Goal: Task Accomplishment & Management: Manage account settings

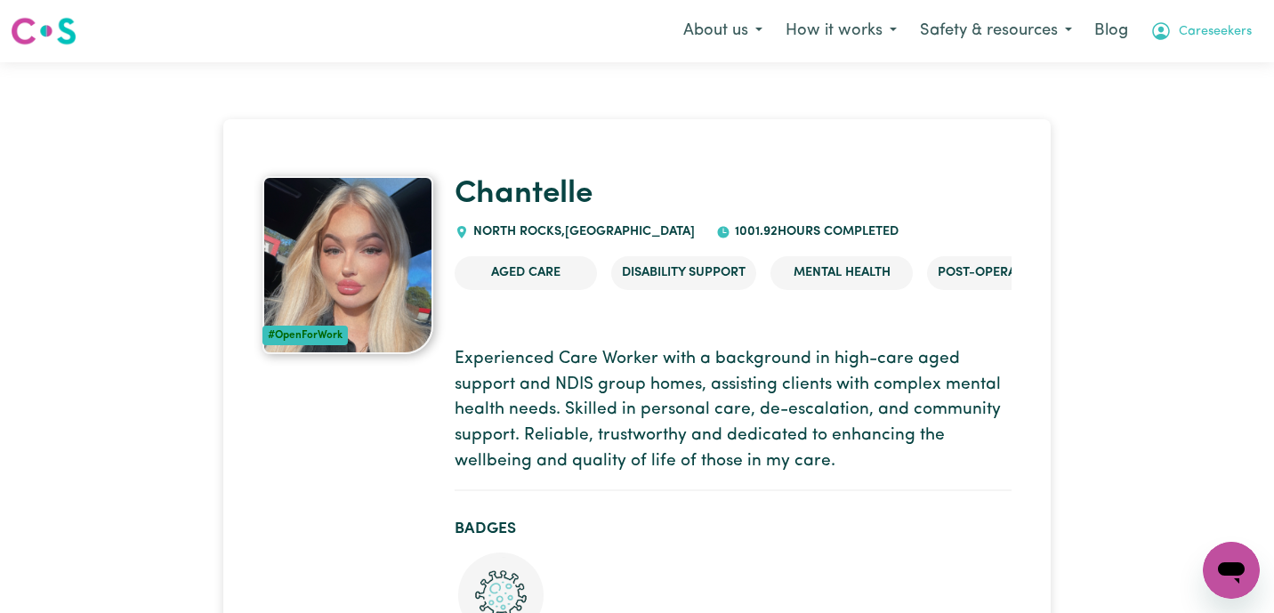
click at [1218, 35] on span "Careseekers" at bounding box center [1214, 32] width 73 height 20
click at [1203, 102] on link "Logout" at bounding box center [1191, 102] width 141 height 34
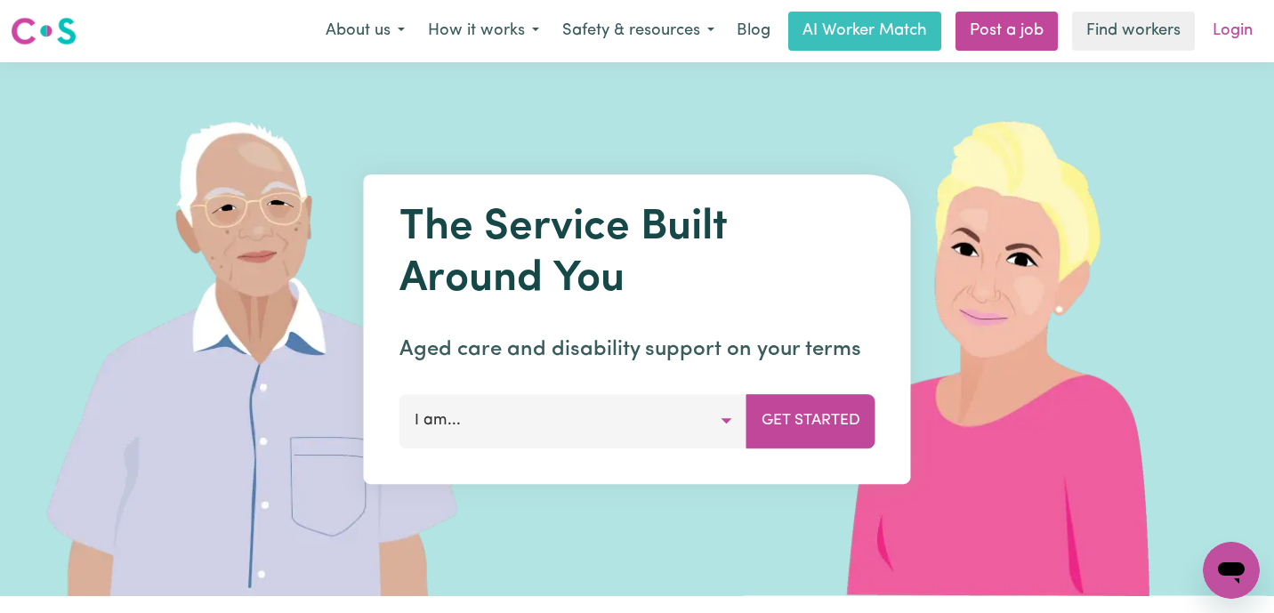
click at [1234, 32] on link "Login" at bounding box center [1232, 31] width 61 height 39
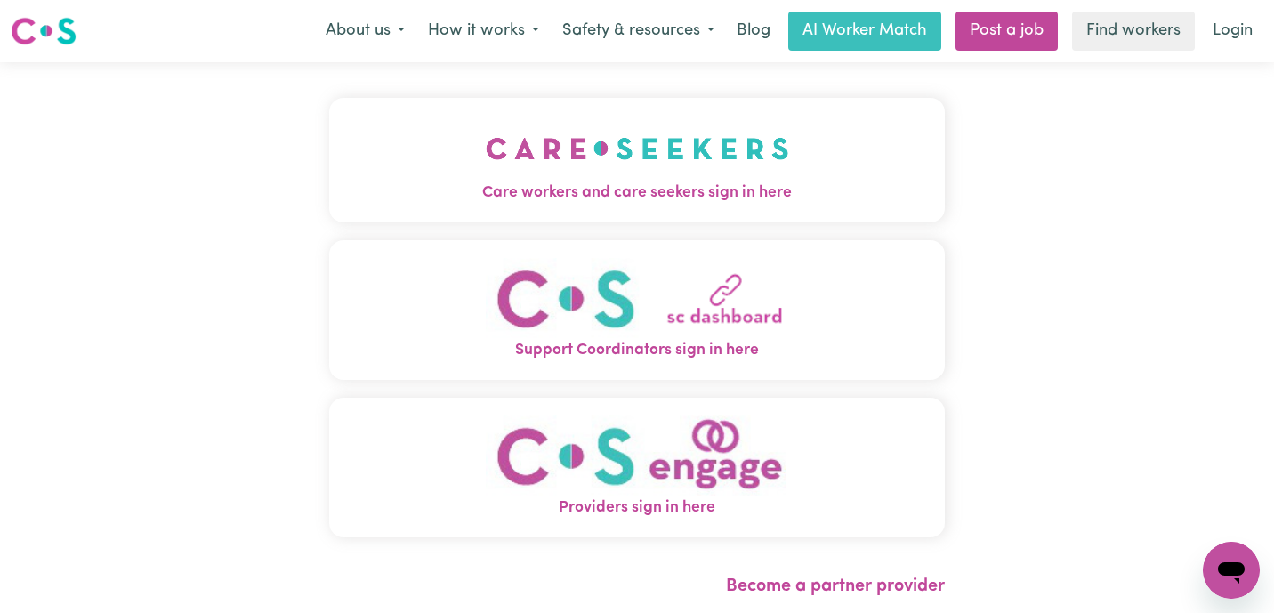
click at [329, 222] on div "Care workers and care seekers sign in here Support Coordinators sign in here Pr…" at bounding box center [636, 326] width 615 height 457
click at [469, 157] on button "Care workers and care seekers sign in here" at bounding box center [636, 160] width 615 height 125
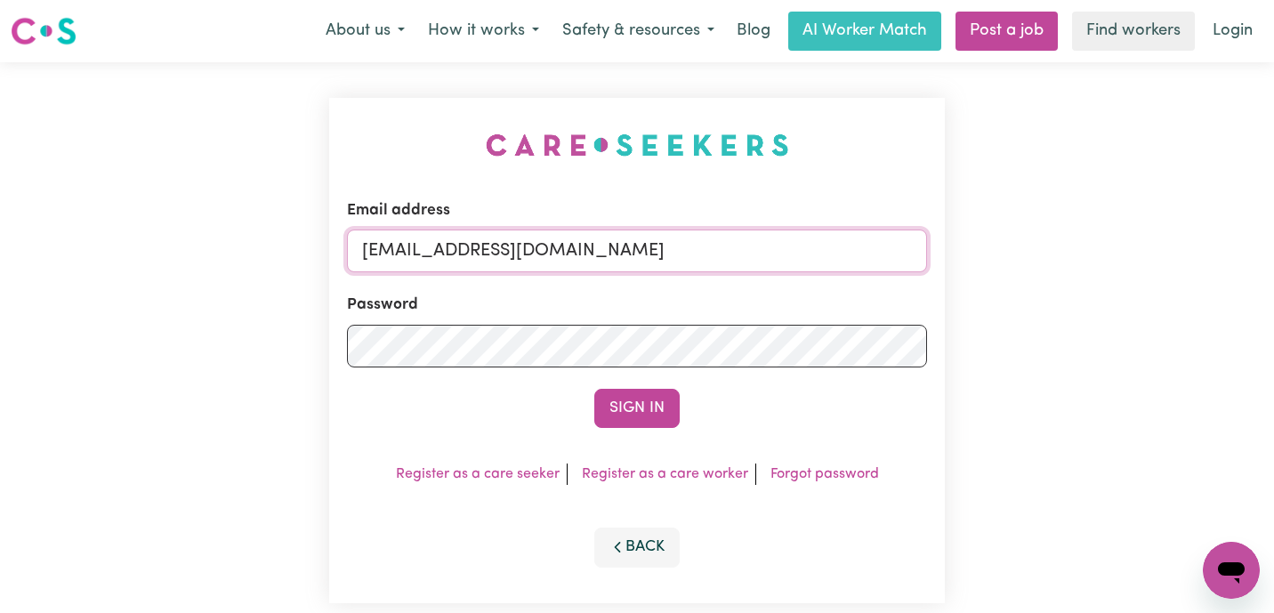
drag, startPoint x: 504, startPoint y: 237, endPoint x: 166, endPoint y: 188, distance: 341.6
click at [166, 188] on div "Email address [EMAIL_ADDRESS][DOMAIN_NAME] Password Sign In Register as a care …" at bounding box center [637, 350] width 1274 height 576
type input "superuser~dullermolly2792@gmail.com"
click at [213, 334] on div "Email address superuser~dullermolly2792@gmail.com Password Sign In Register as …" at bounding box center [637, 350] width 1274 height 576
click at [594, 389] on button "Sign In" at bounding box center [636, 408] width 85 height 39
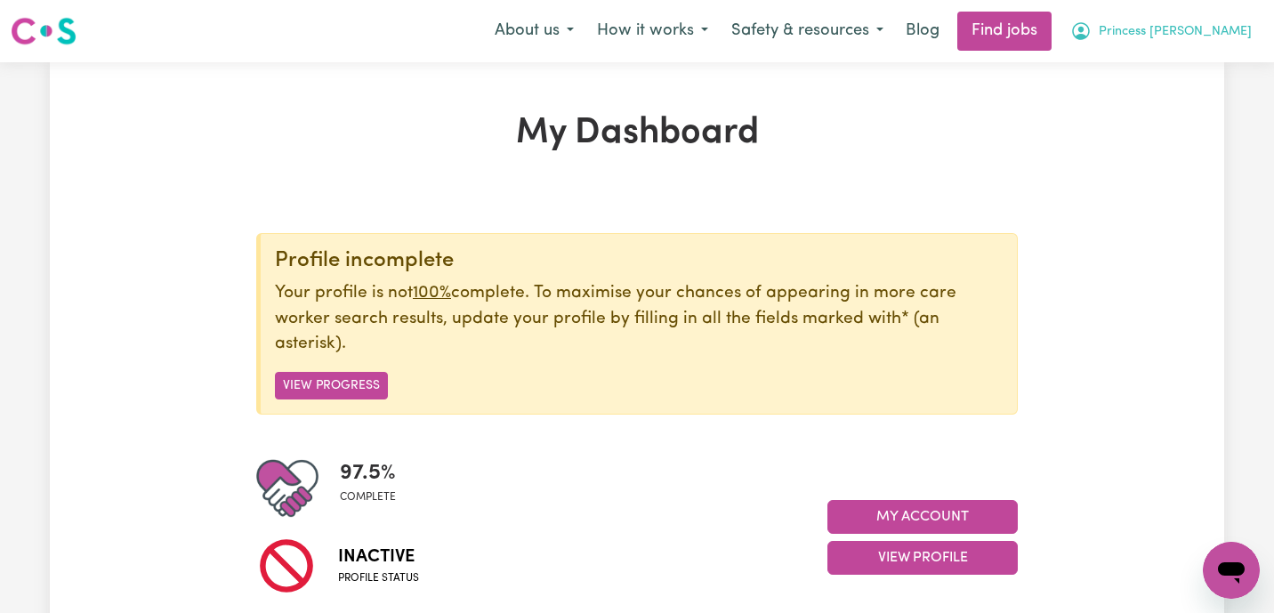
click at [1207, 44] on button "Princess Molly" at bounding box center [1160, 30] width 205 height 37
click at [1204, 117] on link "My Dashboard" at bounding box center [1191, 102] width 141 height 34
click at [1207, 35] on span "Princess Molly" at bounding box center [1174, 32] width 153 height 20
click at [1206, 49] on button "Princess Molly" at bounding box center [1160, 30] width 205 height 37
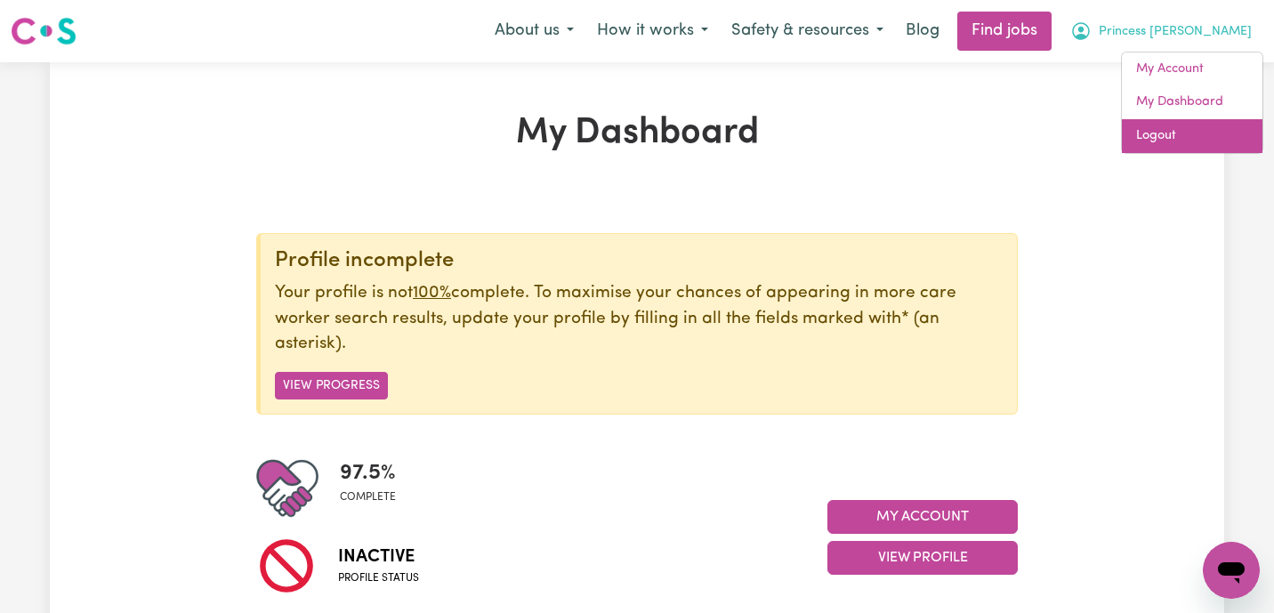
click at [1192, 141] on link "Logout" at bounding box center [1191, 136] width 141 height 34
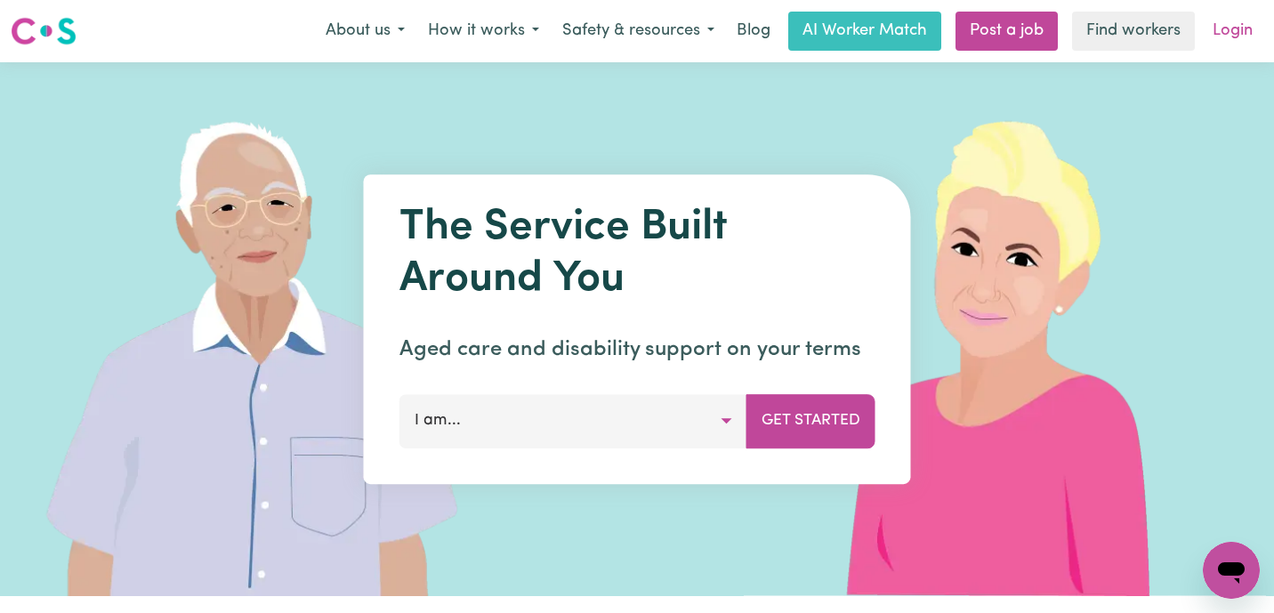
click at [1245, 36] on link "Login" at bounding box center [1232, 31] width 61 height 39
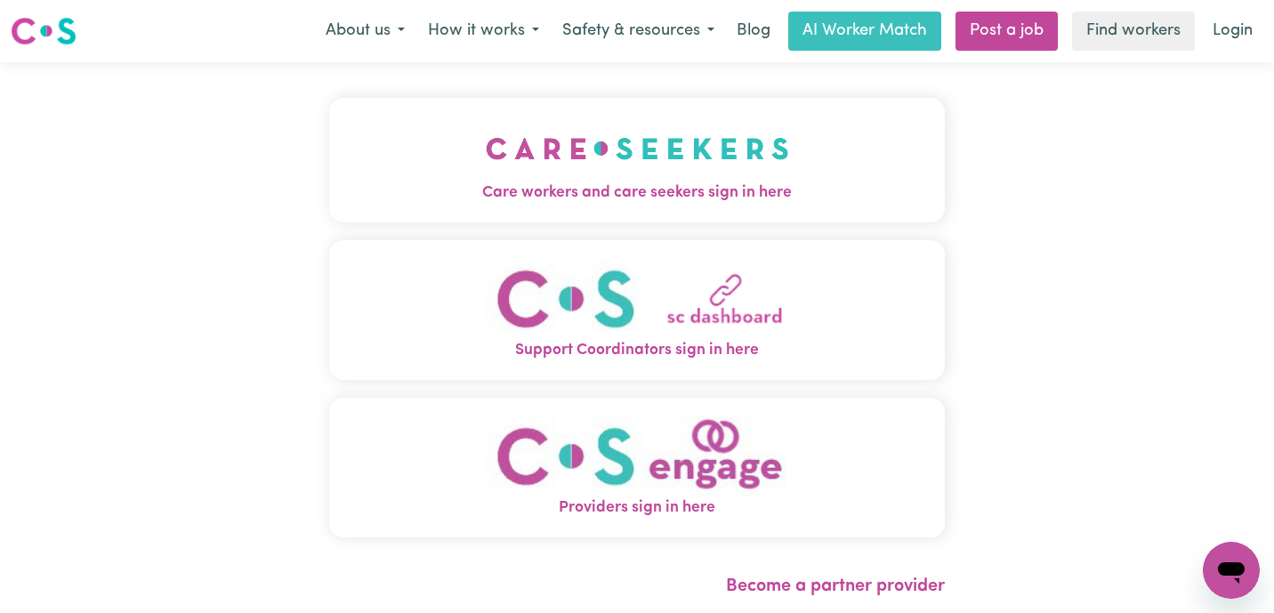
click at [493, 173] on img "Care workers and care seekers sign in here" at bounding box center [637, 149] width 303 height 66
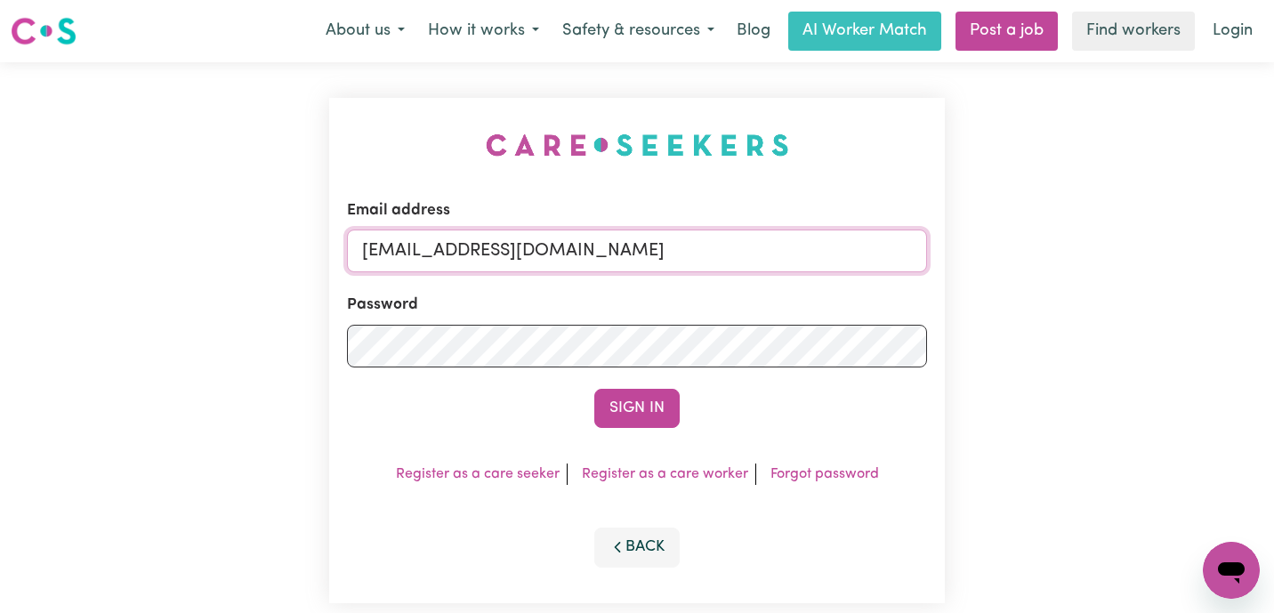
drag, startPoint x: 638, startPoint y: 237, endPoint x: 125, endPoint y: 236, distance: 513.2
click at [125, 236] on div "Email address [EMAIL_ADDRESS][DOMAIN_NAME] Password Sign In Register as a care …" at bounding box center [637, 350] width 1274 height 576
drag, startPoint x: 607, startPoint y: 258, endPoint x: 314, endPoint y: 254, distance: 292.6
click at [314, 254] on div "Email address [EMAIL_ADDRESS][DOMAIN_NAME] Password Sign In Register as a care …" at bounding box center [637, 350] width 1274 height 576
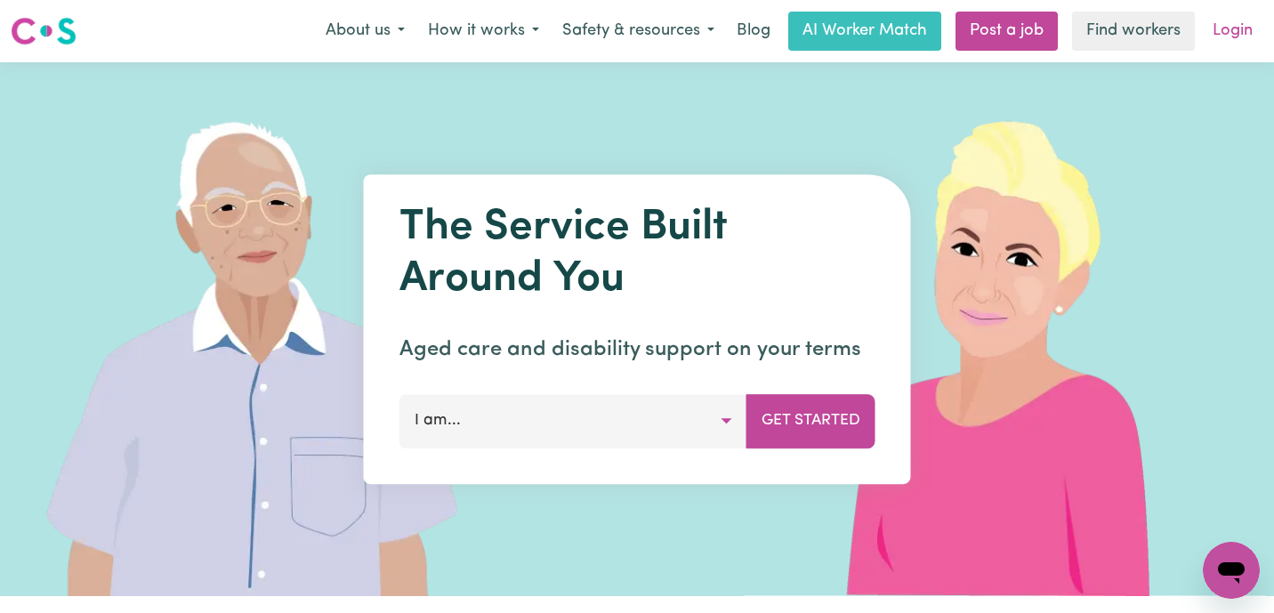
click at [1226, 13] on link "Login" at bounding box center [1232, 31] width 61 height 39
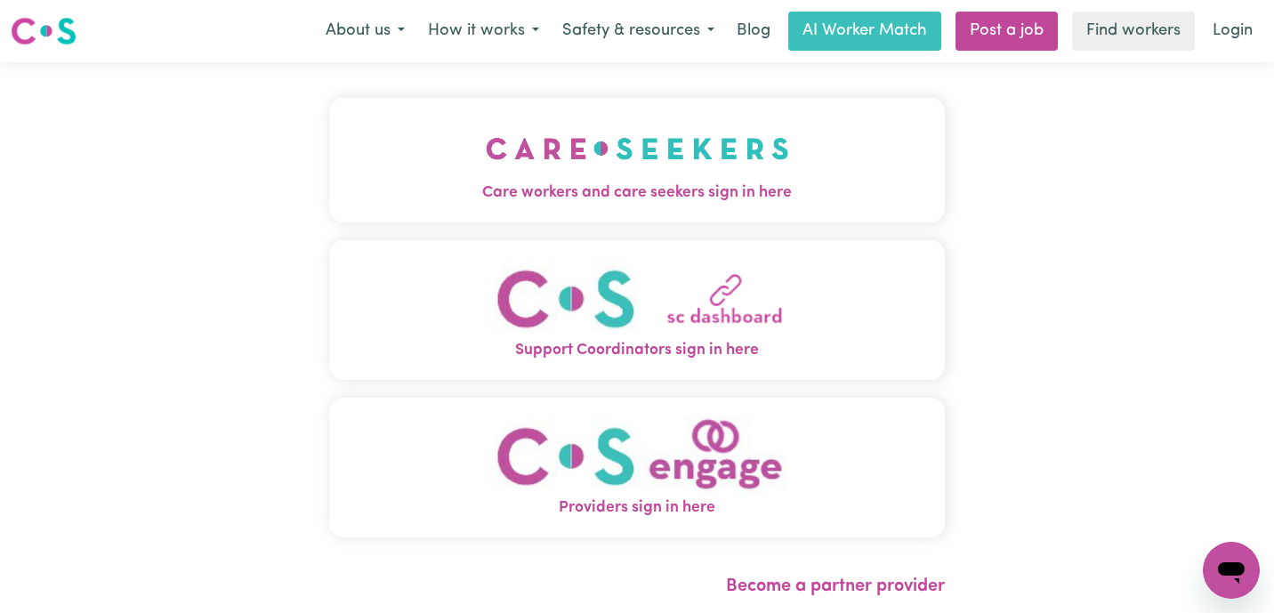
click at [529, 196] on span "Care workers and care seekers sign in here" at bounding box center [636, 192] width 615 height 23
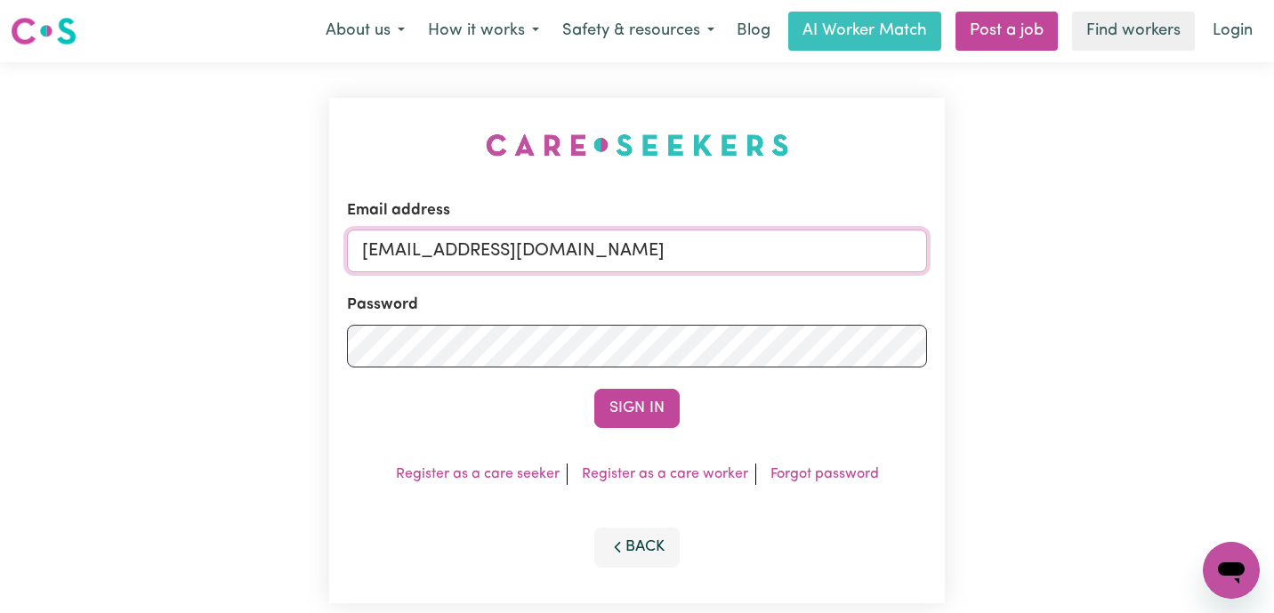
drag, startPoint x: 623, startPoint y: 261, endPoint x: 39, endPoint y: 229, distance: 584.3
click at [53, 236] on div "Email address [EMAIL_ADDRESS][DOMAIN_NAME] Password Sign In Register as a care …" at bounding box center [637, 350] width 1274 height 576
paste input "[EMAIL_ADDRESS][DOMAIN_NAME]"
click at [594, 389] on button "Sign In" at bounding box center [636, 408] width 85 height 39
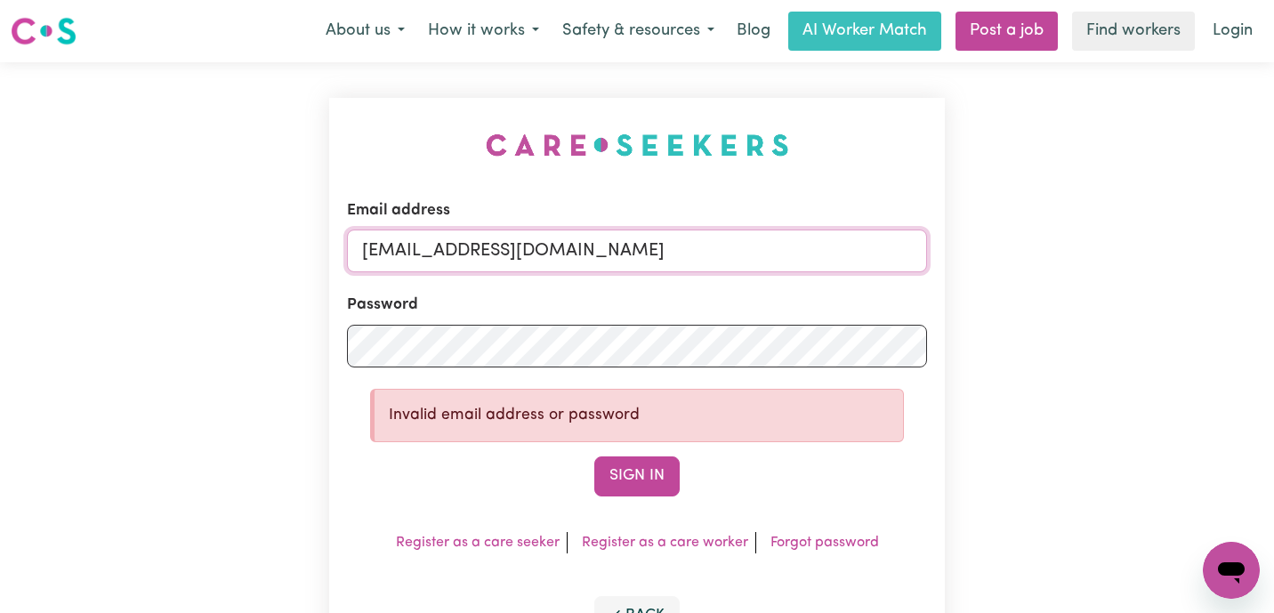
drag, startPoint x: 453, startPoint y: 255, endPoint x: 843, endPoint y: 248, distance: 390.5
click at [842, 247] on input "[EMAIL_ADDRESS][DOMAIN_NAME]" at bounding box center [637, 250] width 580 height 43
paste input "[DOMAIN_NAME]"
type input "superuser~[EMAIL_ADDRESS][DOMAIN_NAME]"
click at [594, 456] on button "Sign In" at bounding box center [636, 475] width 85 height 39
